Goal: Transaction & Acquisition: Download file/media

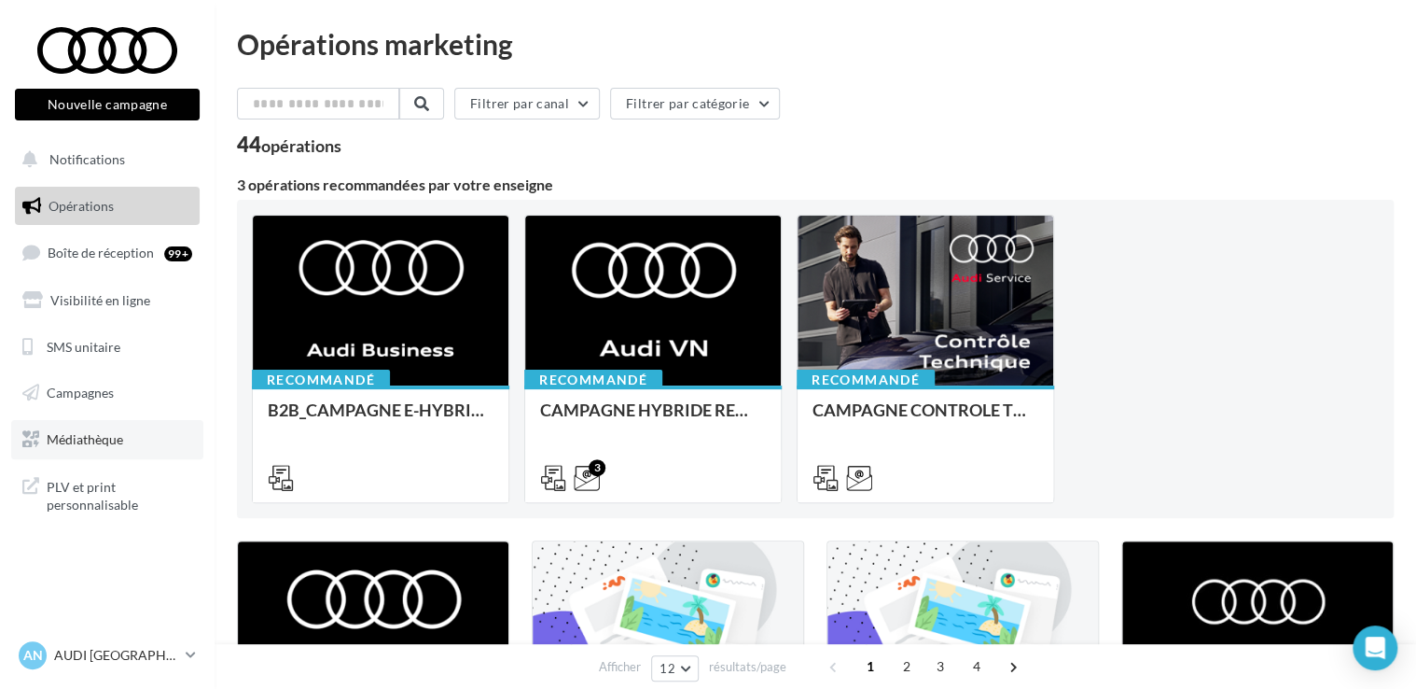
click at [81, 435] on span "Médiathèque" at bounding box center [85, 439] width 77 height 16
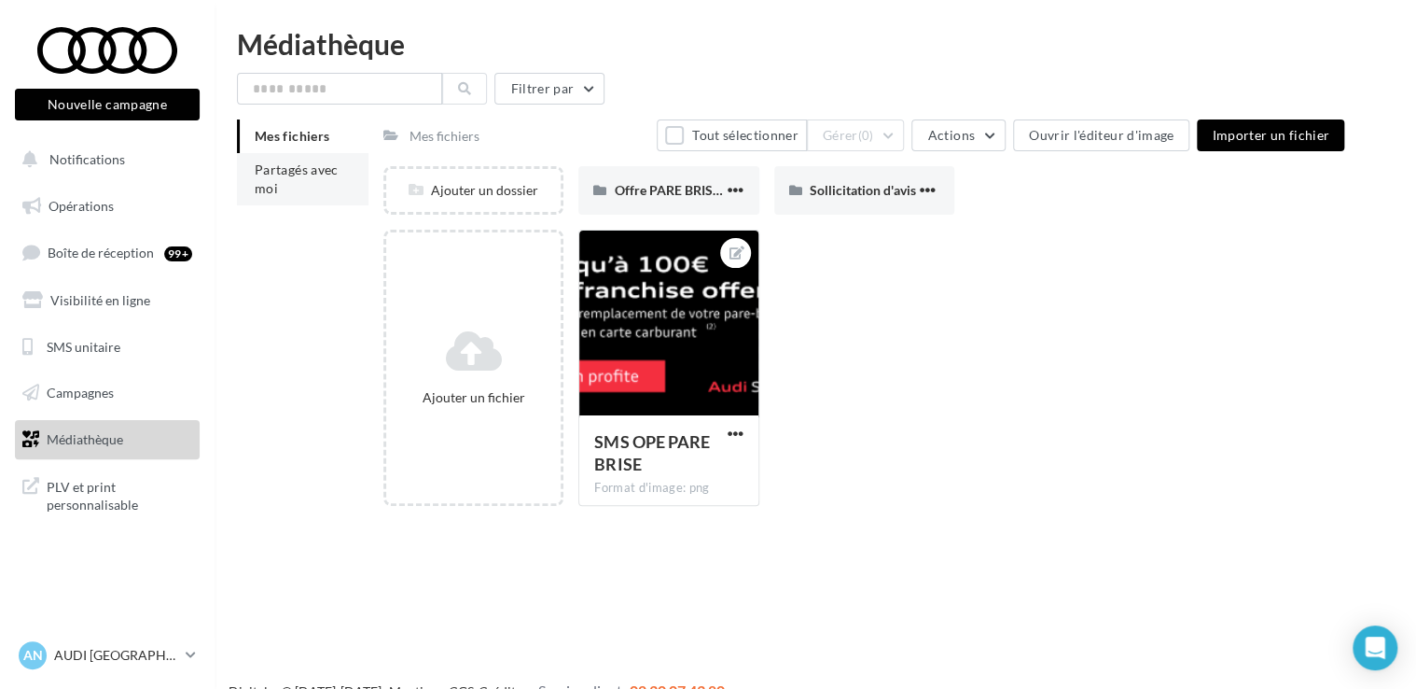
click at [270, 176] on span "Partagés avec moi" at bounding box center [297, 178] width 84 height 35
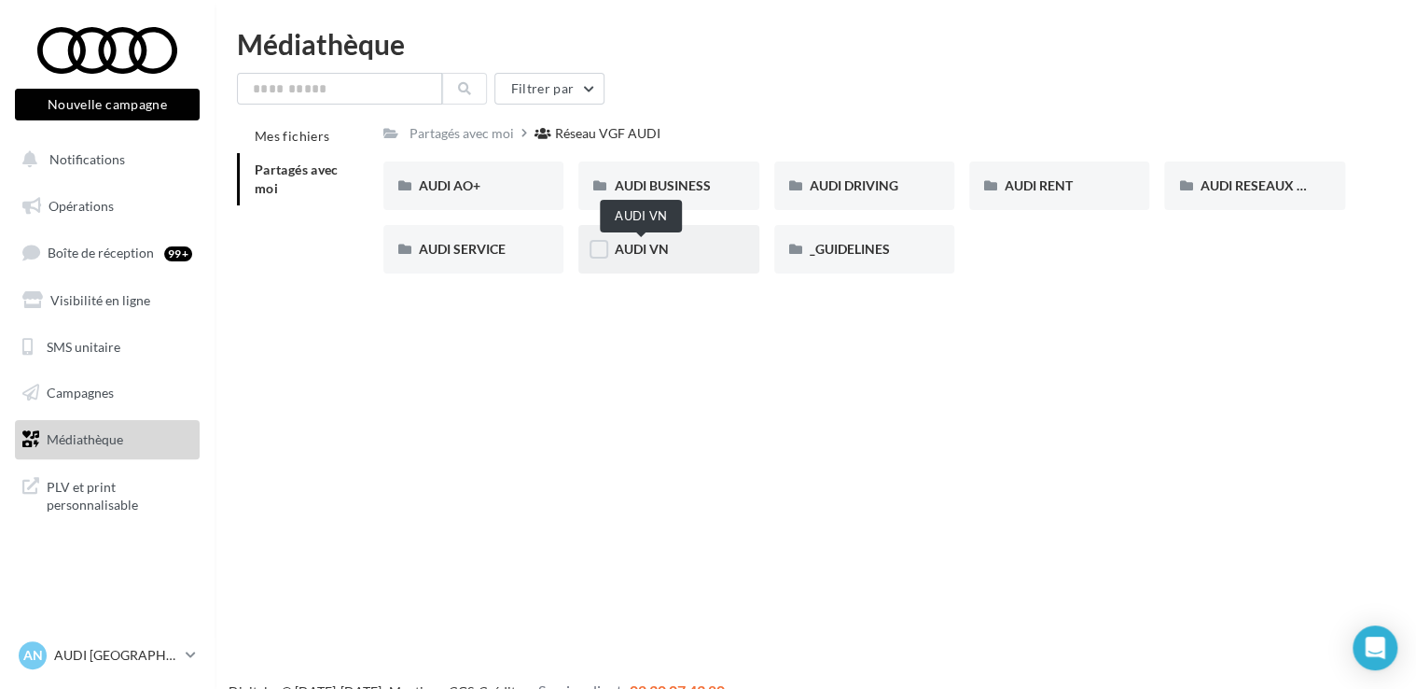
click at [636, 255] on span "AUDI VN" at bounding box center [641, 249] width 54 height 16
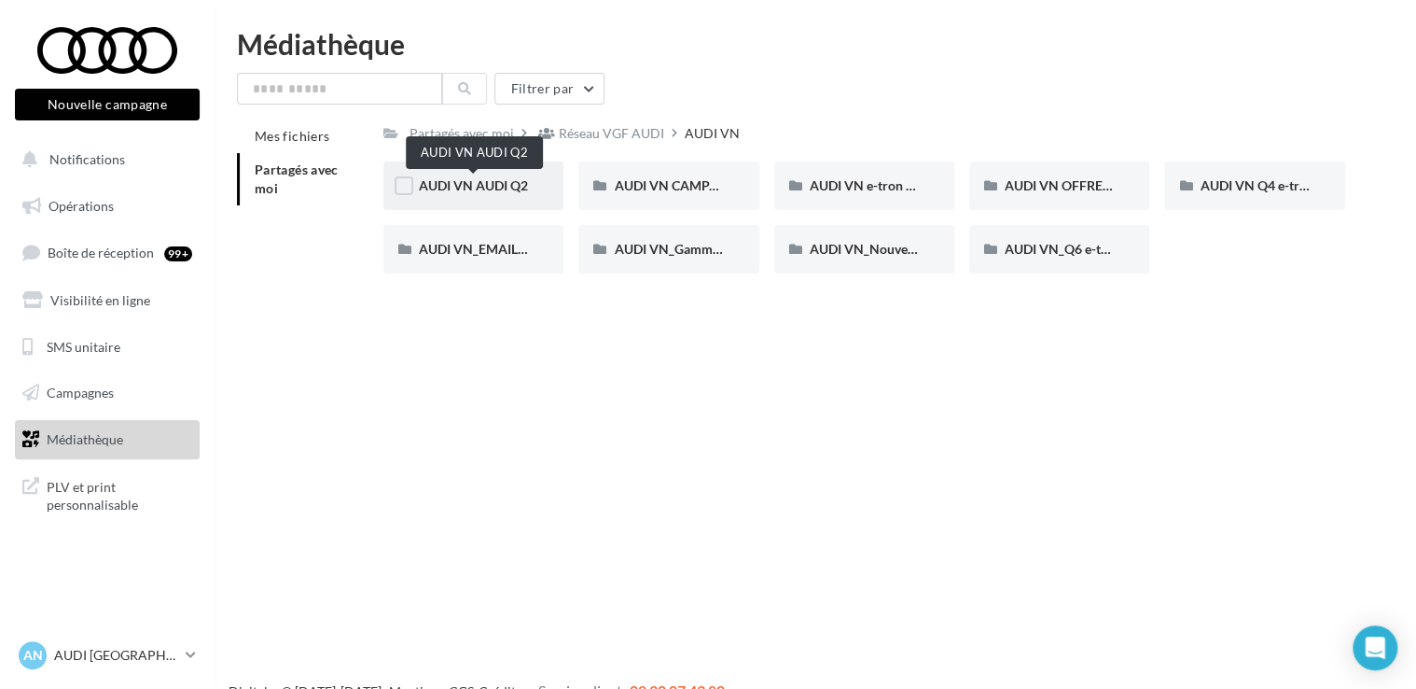
click at [478, 186] on span "AUDI VN AUDI Q2" at bounding box center [473, 185] width 109 height 16
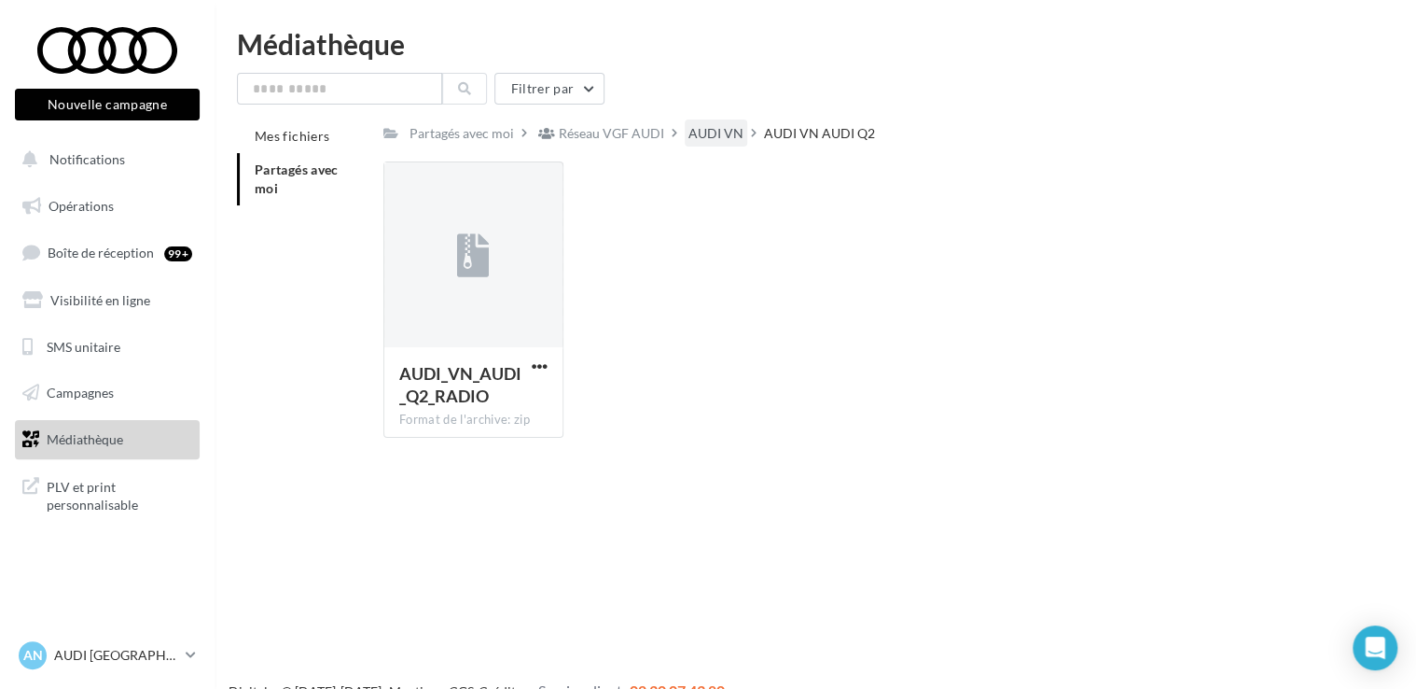
click at [699, 132] on div "AUDI VN" at bounding box center [716, 133] width 55 height 19
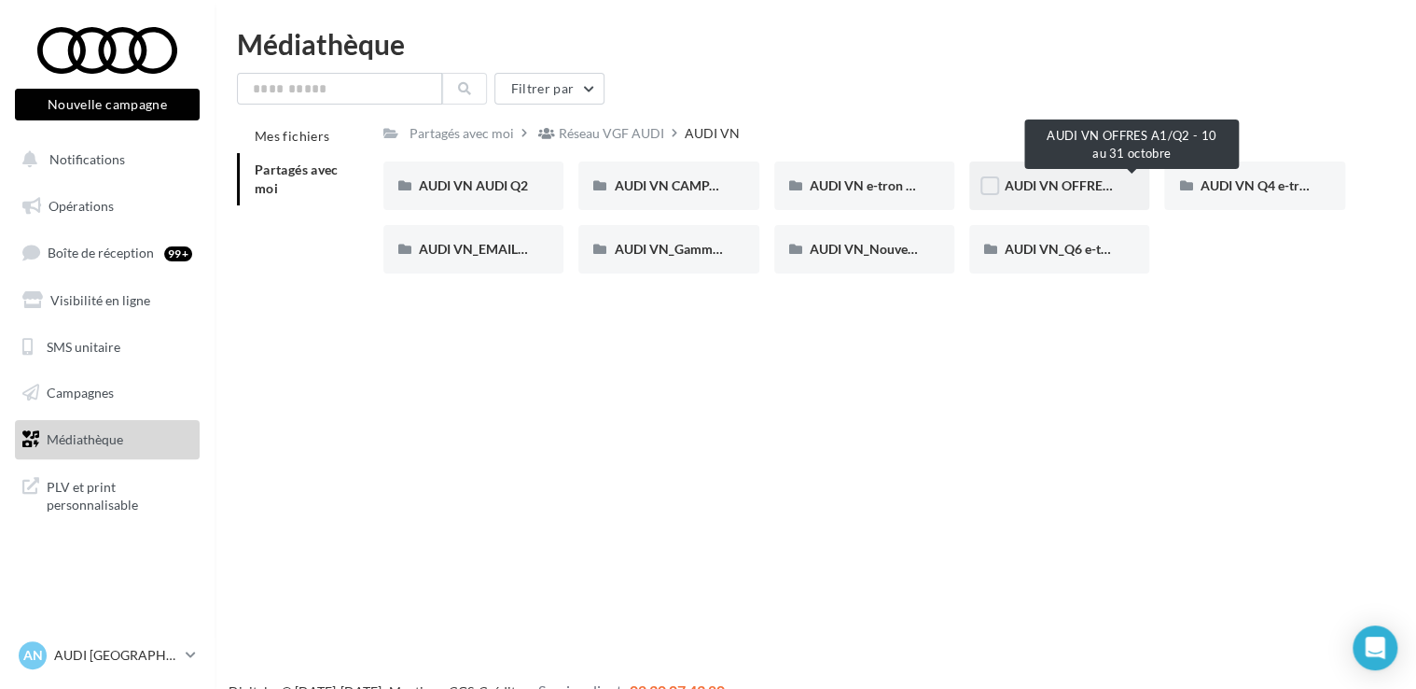
click at [1053, 188] on span "AUDI VN OFFRES A1/Q2 - 10 au 31 octobre" at bounding box center [1133, 185] width 256 height 16
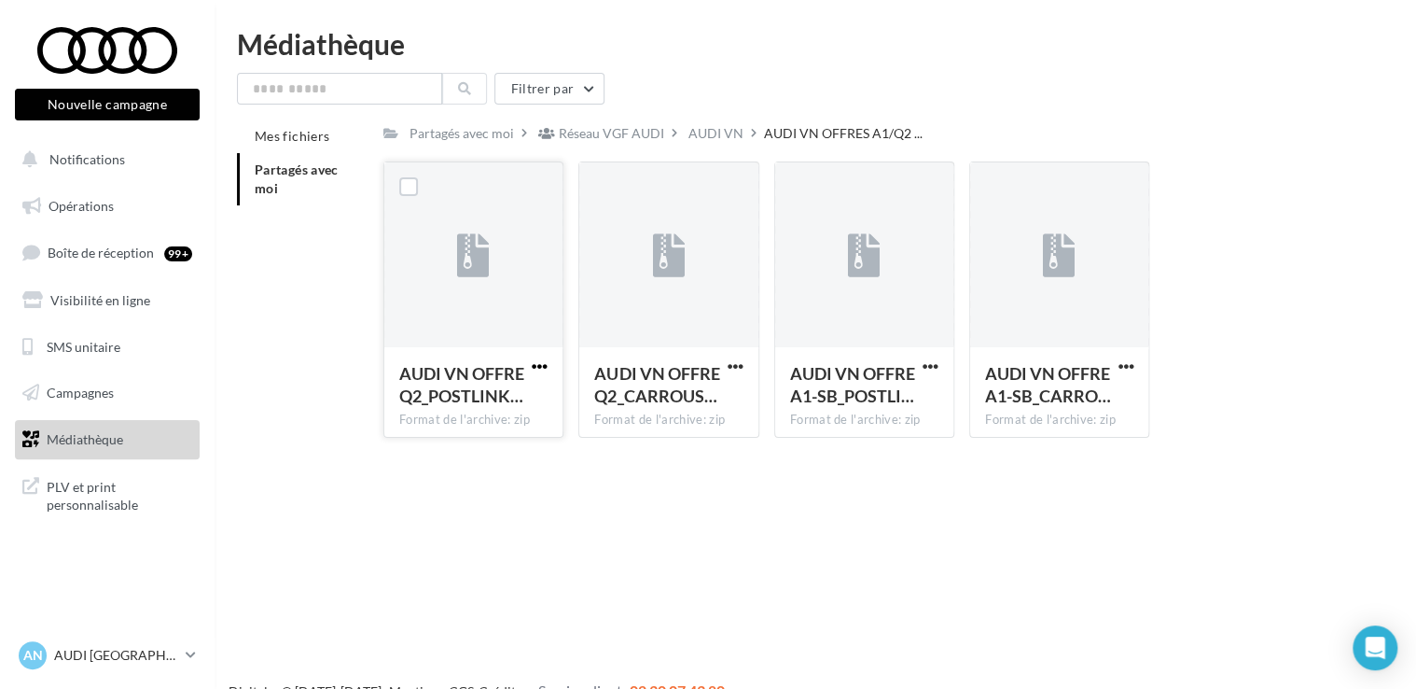
click at [537, 364] on span "button" at bounding box center [540, 366] width 16 height 16
click at [432, 415] on button "Télécharger" at bounding box center [458, 403] width 187 height 49
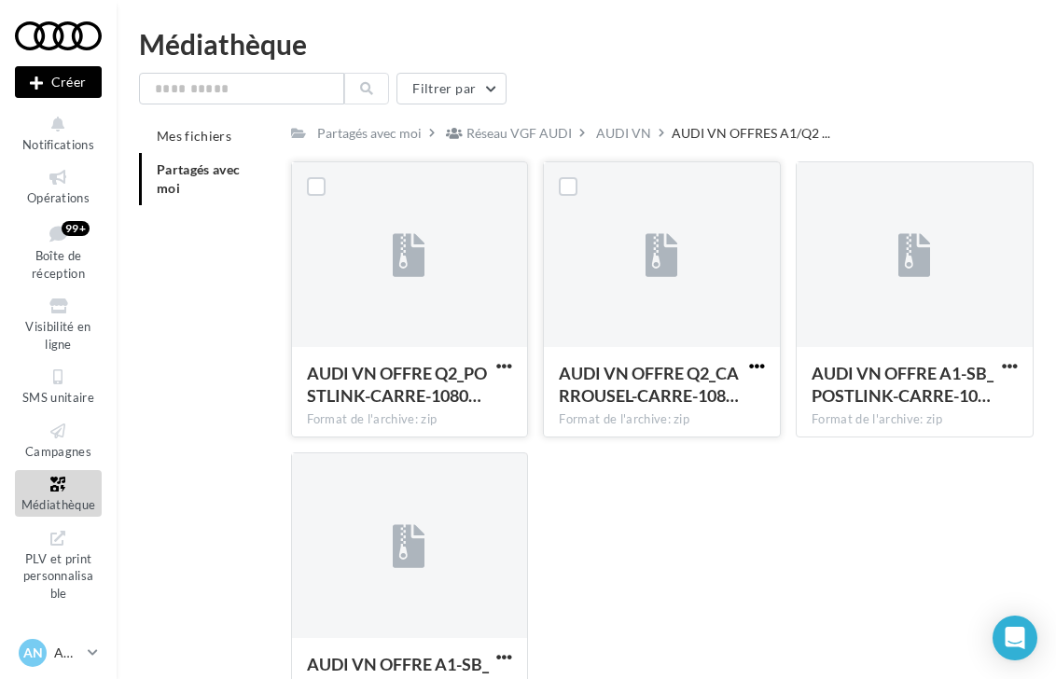
click at [762, 363] on span "button" at bounding box center [757, 366] width 16 height 16
click at [687, 406] on button "Télécharger" at bounding box center [675, 403] width 187 height 49
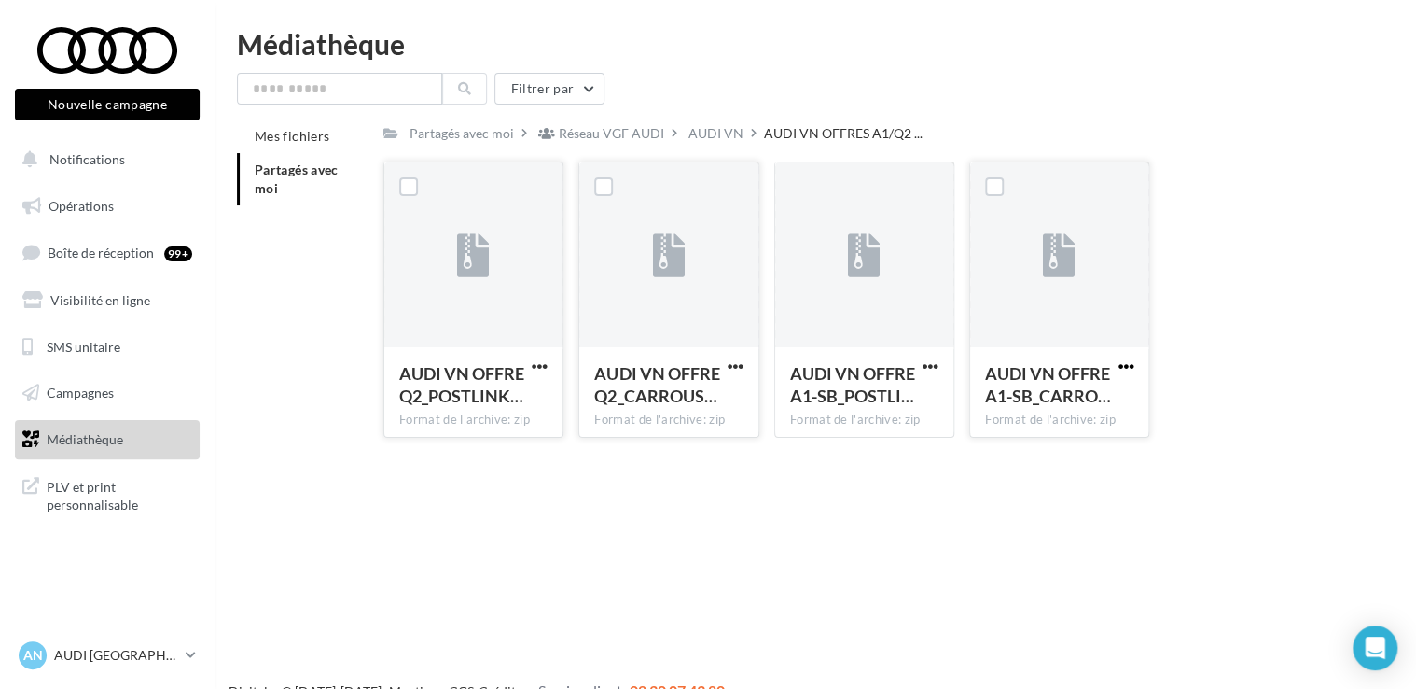
click at [1122, 365] on span "button" at bounding box center [1126, 366] width 16 height 16
click at [1042, 408] on button "Télécharger" at bounding box center [1044, 403] width 187 height 49
click at [1122, 359] on span "button" at bounding box center [1126, 366] width 16 height 16
click at [1025, 405] on button "Télécharger" at bounding box center [1044, 403] width 187 height 49
click at [735, 365] on span "button" at bounding box center [736, 366] width 16 height 16
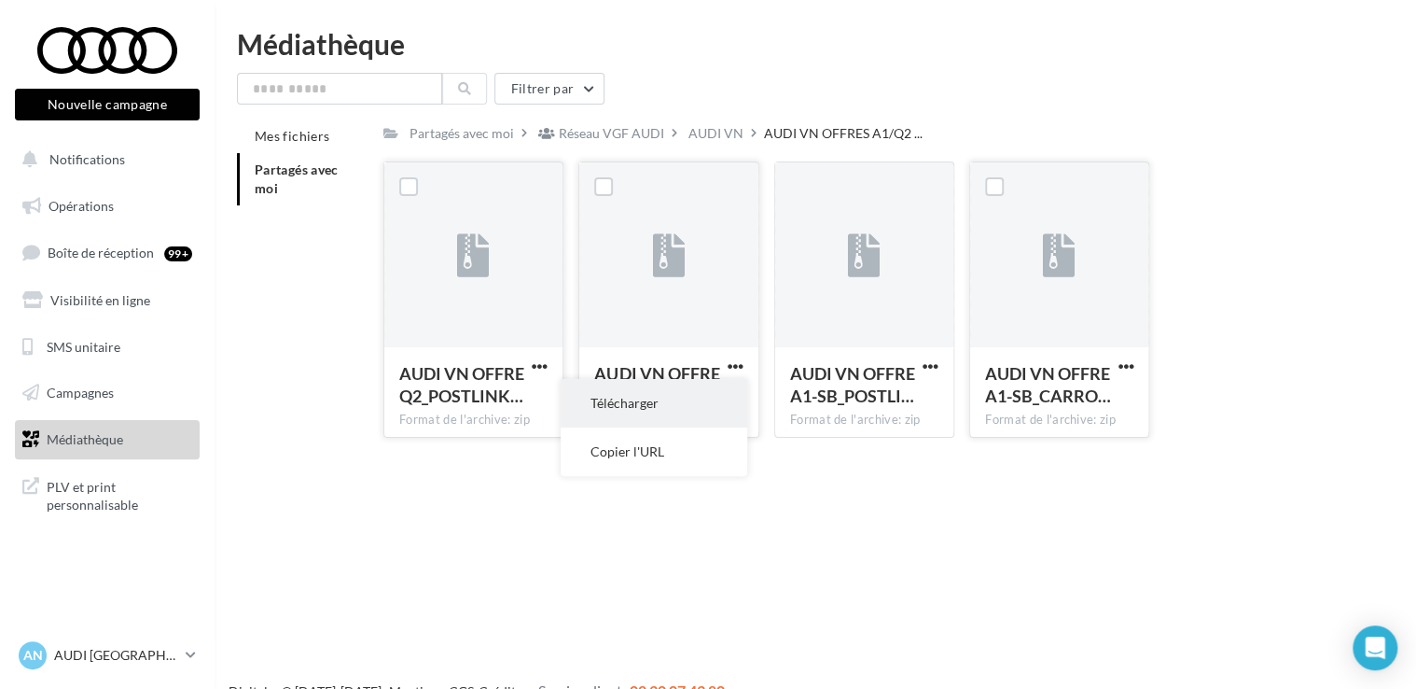
click at [663, 418] on button "Télécharger" at bounding box center [654, 403] width 187 height 49
